Goal: Information Seeking & Learning: Understand process/instructions

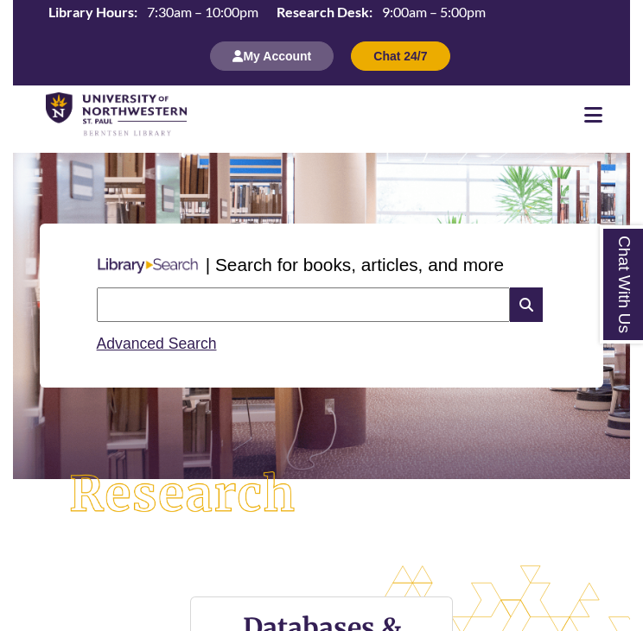
click at [225, 303] on input "text" at bounding box center [304, 305] width 414 height 35
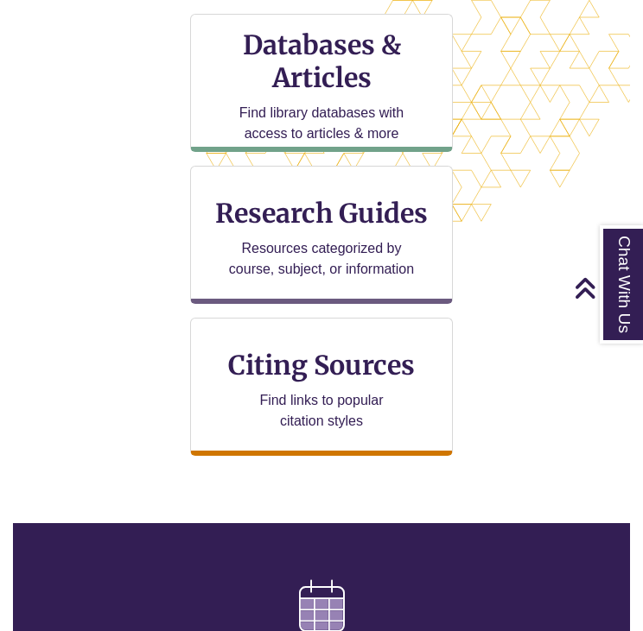
scroll to position [584, 0]
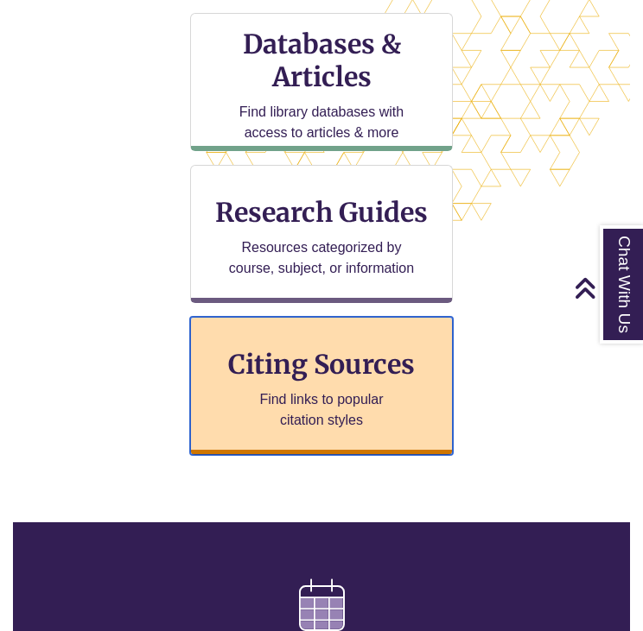
click at [313, 379] on h3 "Citing Sources" at bounding box center [321, 364] width 211 height 33
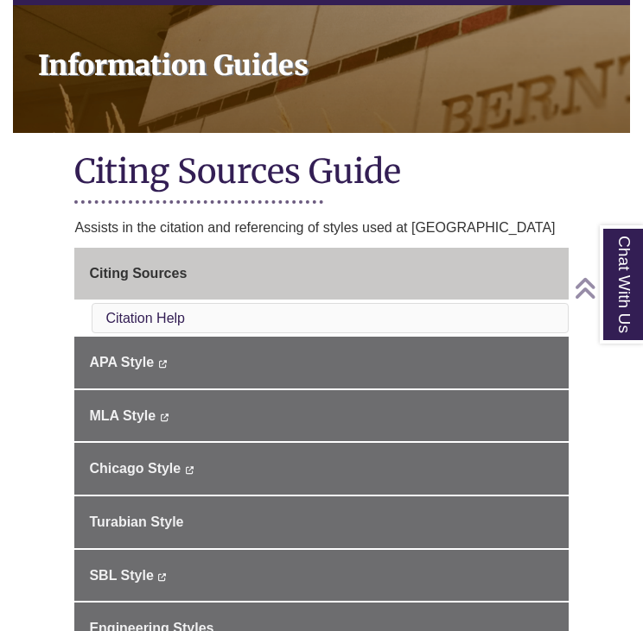
scroll to position [231, 0]
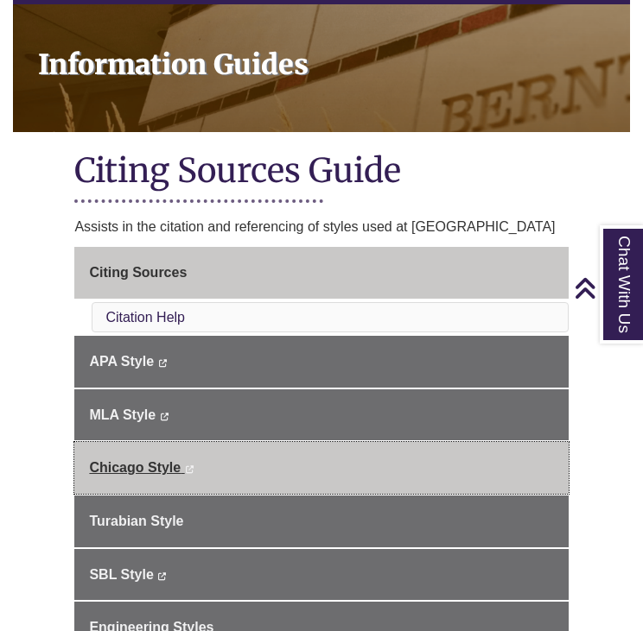
click at [274, 471] on link "Chicago Style This link opens in a new window This link opens in a new window" at bounding box center [320, 468] width 493 height 52
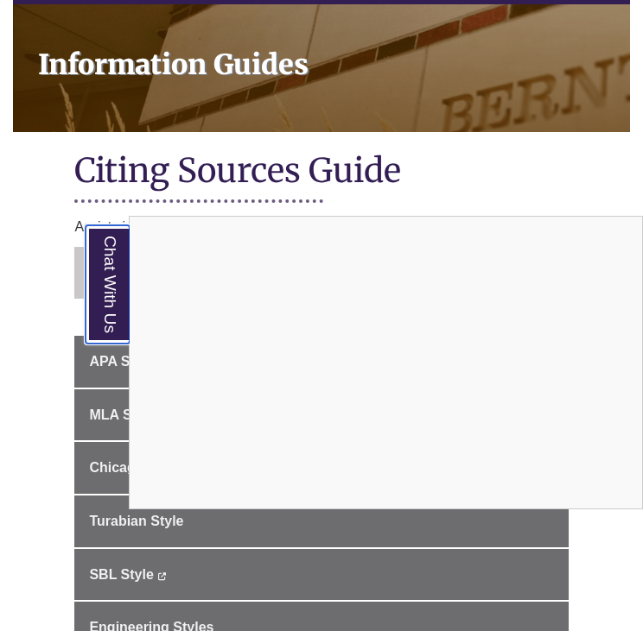
click at [110, 295] on link "Chat With Us" at bounding box center [108, 284] width 44 height 118
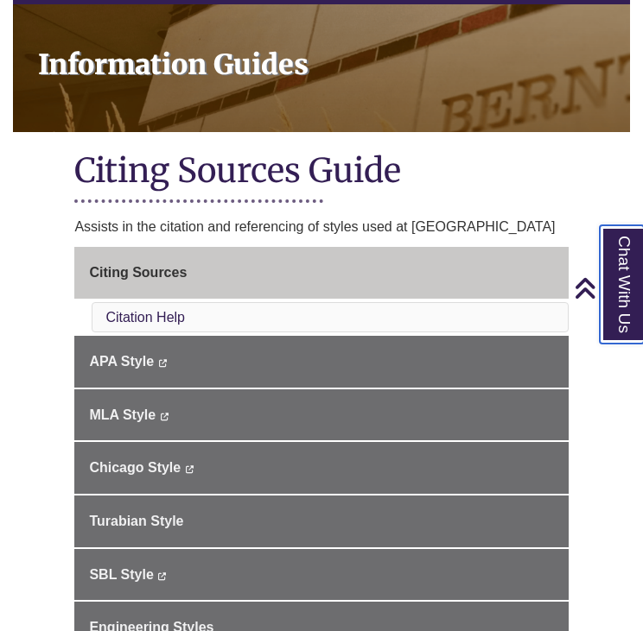
scroll to position [0, 0]
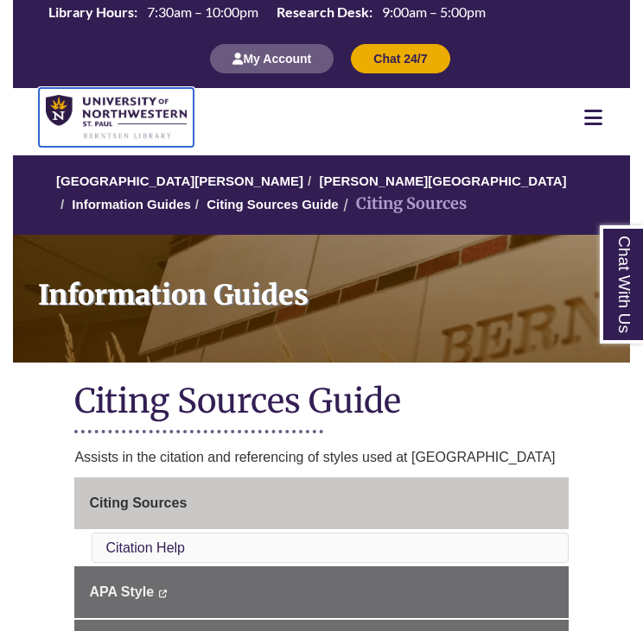
click at [98, 130] on img at bounding box center [116, 117] width 141 height 45
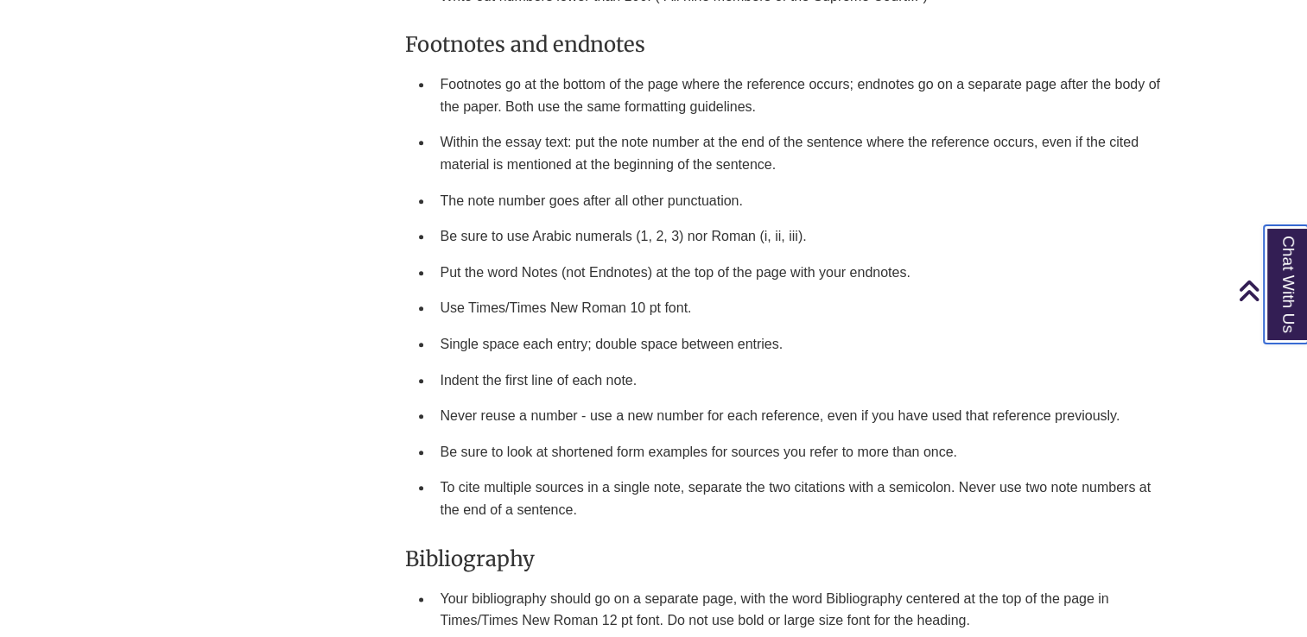
scroll to position [1942, 0]
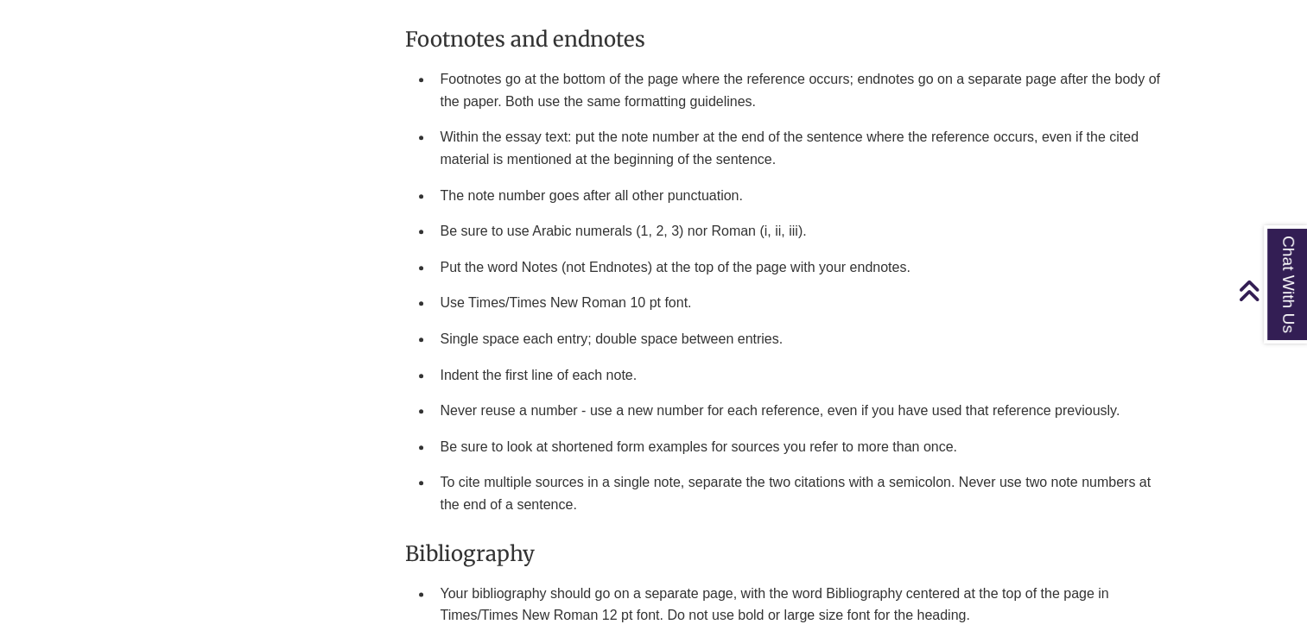
click at [405, 293] on ul "Footnotes go at the bottom of the page where the reference occurs; endnotes go …" at bounding box center [787, 291] width 764 height 461
drag, startPoint x: 434, startPoint y: 262, endPoint x: 549, endPoint y: 230, distance: 119.3
click at [549, 230] on ul "Footnotes go at the bottom of the page where the reference occurs; endnotes go …" at bounding box center [787, 291] width 764 height 461
click at [549, 232] on li "Be sure to use Arabic numerals (1, 2, 3) nor Roman (i, ii, iii)." at bounding box center [801, 231] width 736 height 36
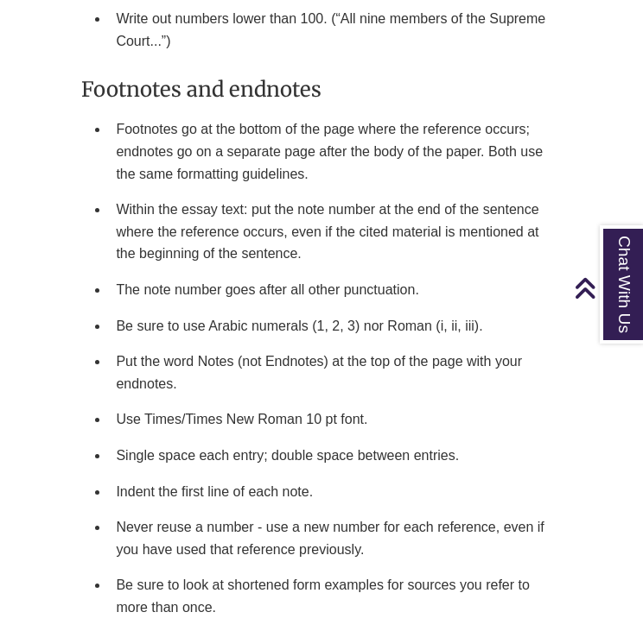
scroll to position [3441, 0]
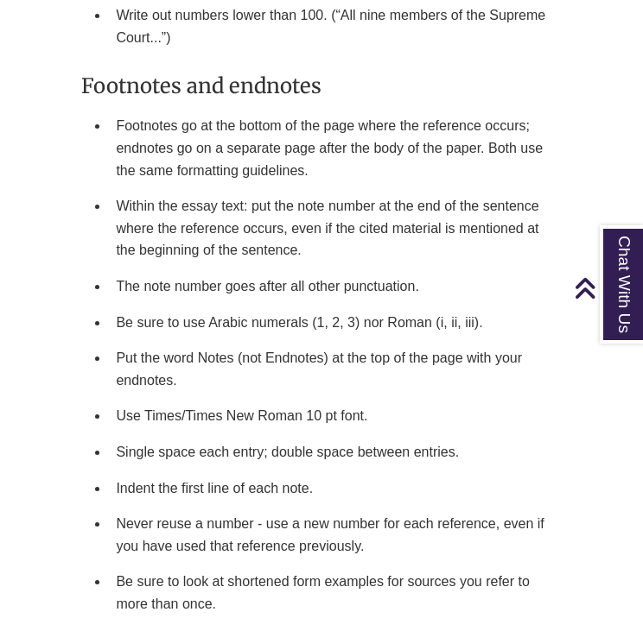
click at [321, 435] on li "Single space each entry; double space between entries." at bounding box center [335, 452] width 452 height 36
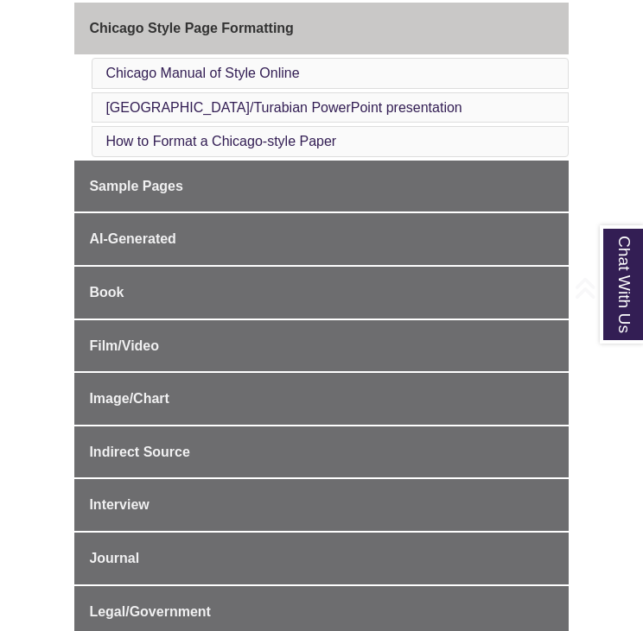
scroll to position [454, 0]
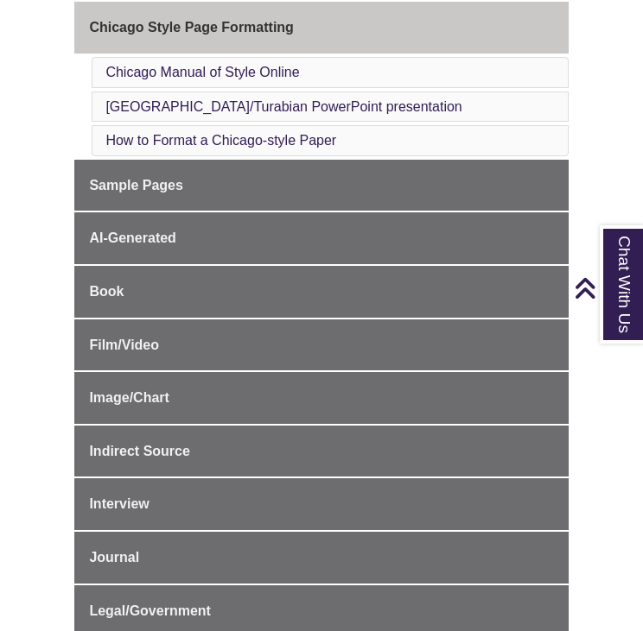
click at [228, 130] on li "How to Format a Chicago-style Paper" at bounding box center [330, 140] width 476 height 31
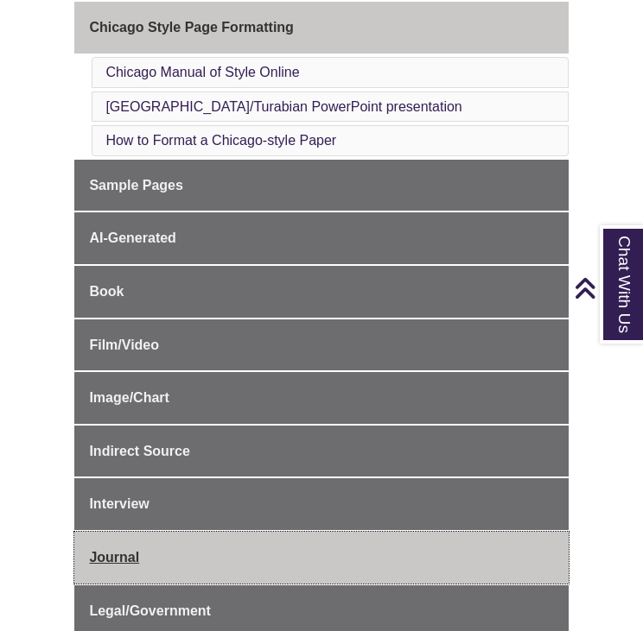
click at [149, 550] on link "Journal" at bounding box center [320, 558] width 493 height 52
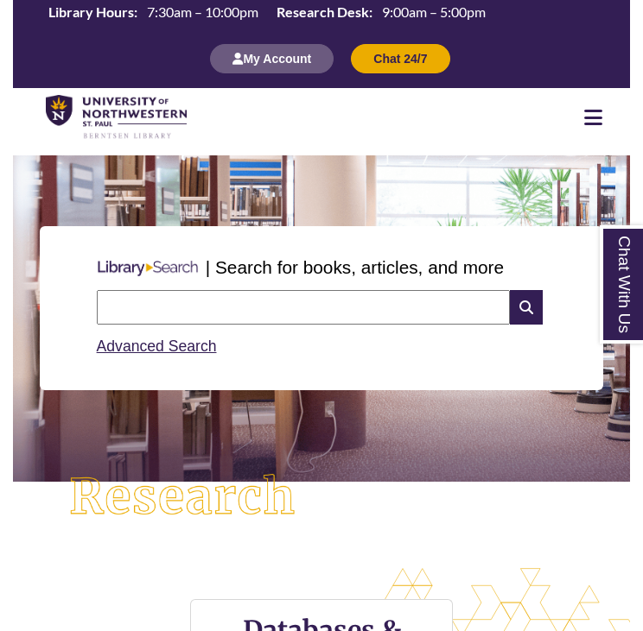
click at [287, 307] on input "text" at bounding box center [304, 307] width 414 height 35
type input "**********"
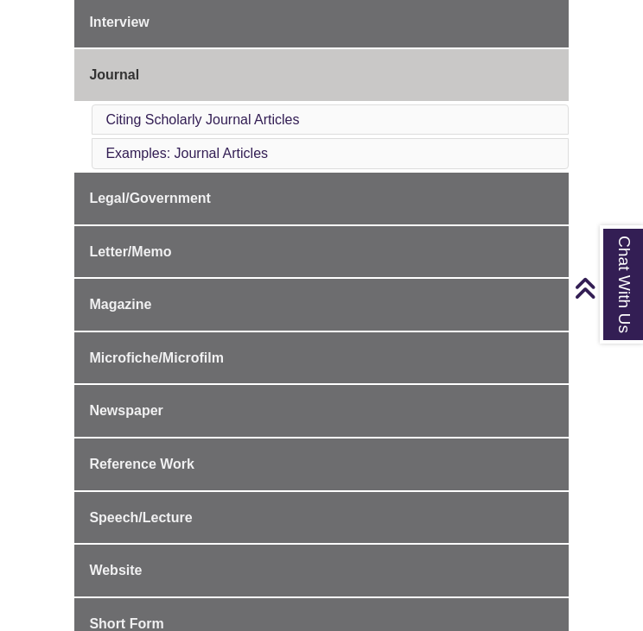
scroll to position [802, 0]
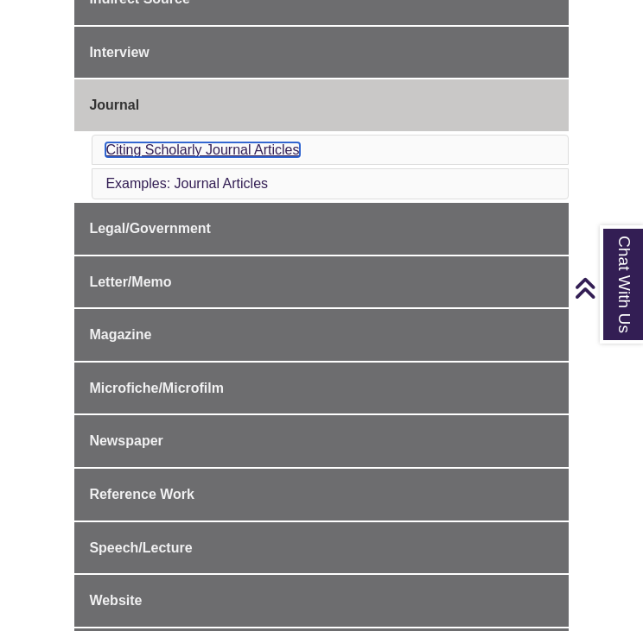
click at [193, 144] on link "Citing Scholarly Journal Articles" at bounding box center [201, 150] width 193 height 15
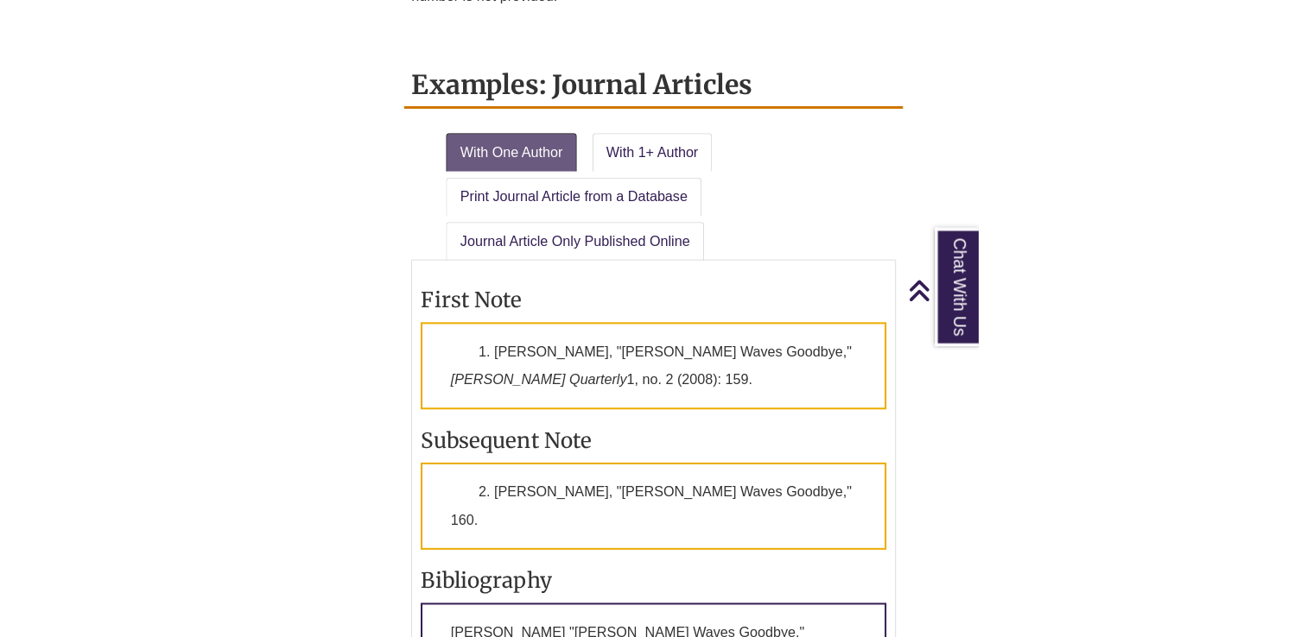
scroll to position [1808, 0]
